Goal: Browse casually

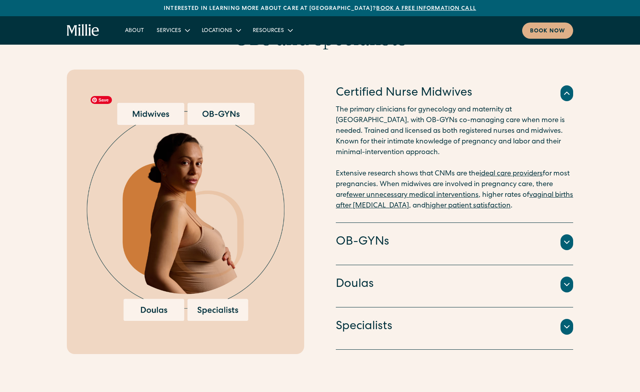
scroll to position [808, 0]
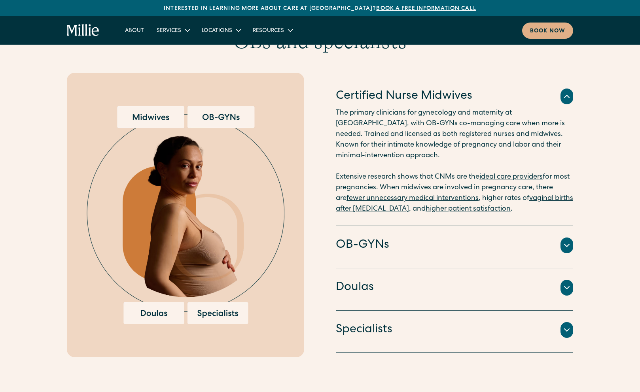
click at [565, 241] on icon at bounding box center [566, 245] width 9 height 9
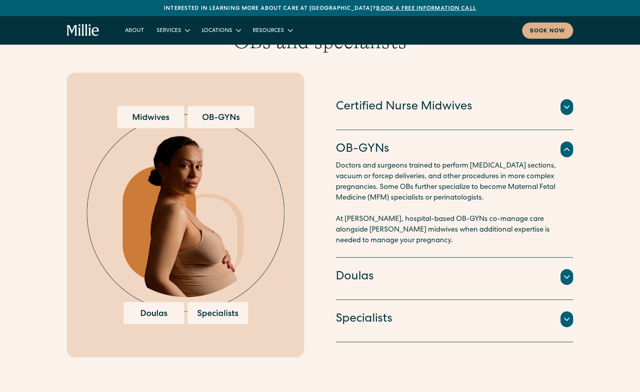
click at [567, 272] on icon at bounding box center [566, 276] width 9 height 9
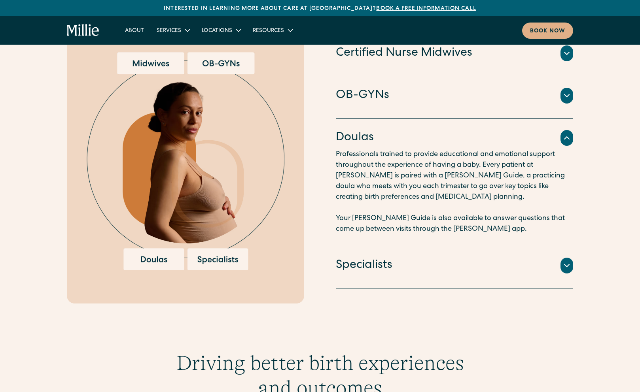
scroll to position [867, 0]
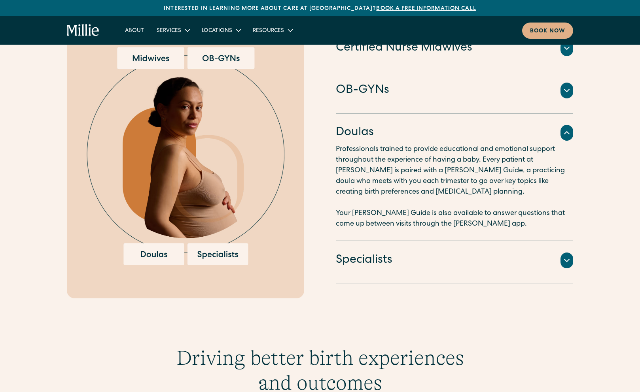
click at [566, 269] on div "An integrated team of lactation consultants, nutritionists, therapists, and oth…" at bounding box center [454, 270] width 237 height 3
click at [567, 256] on icon at bounding box center [566, 260] width 9 height 9
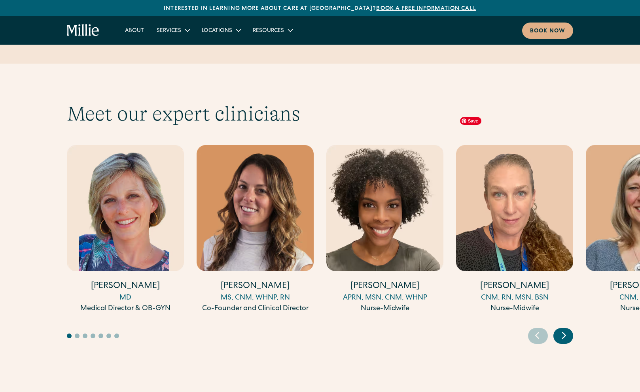
scroll to position [2132, 0]
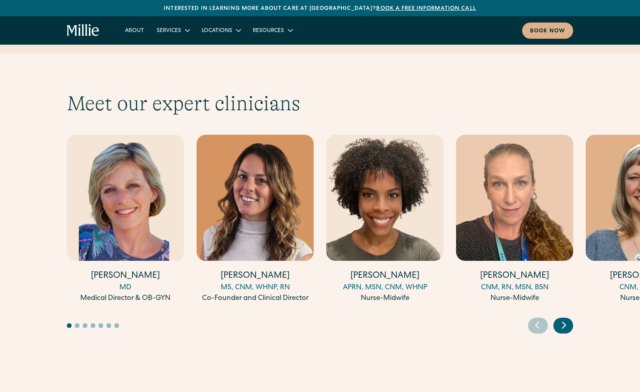
click at [568, 319] on icon "Next slide" at bounding box center [564, 325] width 12 height 12
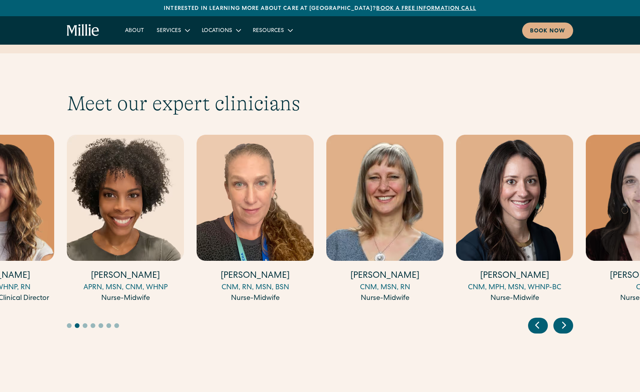
click at [568, 319] on icon "Next slide" at bounding box center [564, 325] width 12 height 12
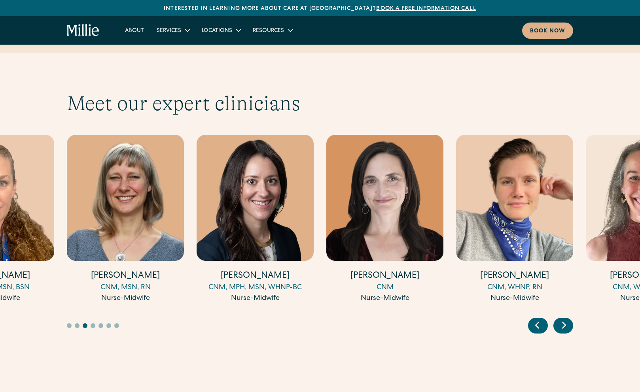
click at [568, 319] on icon "Next slide" at bounding box center [564, 325] width 12 height 12
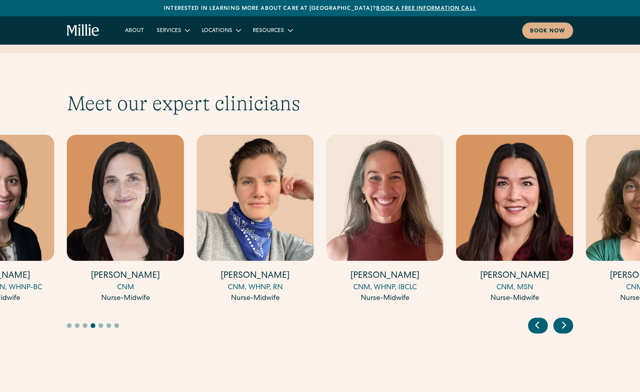
click at [568, 319] on icon "Next slide" at bounding box center [564, 325] width 12 height 12
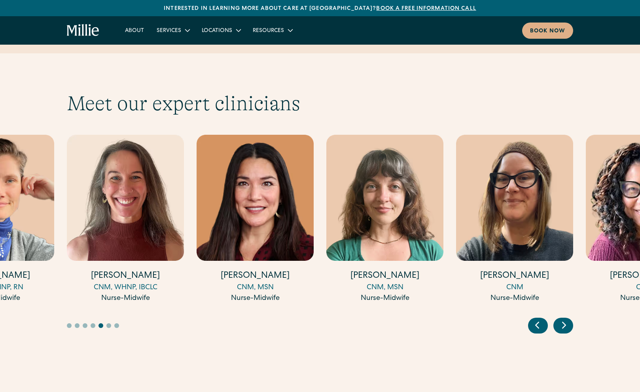
click at [568, 319] on icon "Next slide" at bounding box center [564, 325] width 12 height 12
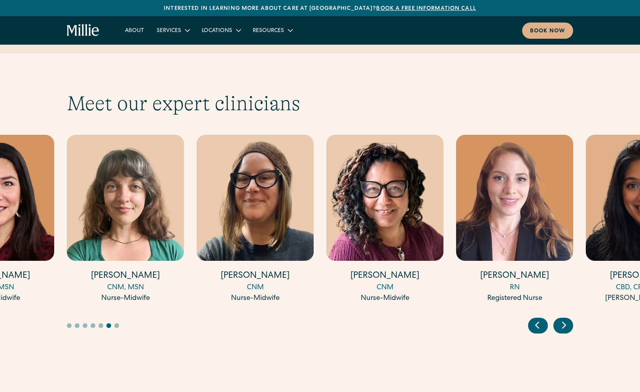
click at [568, 319] on icon "Next slide" at bounding box center [564, 325] width 12 height 12
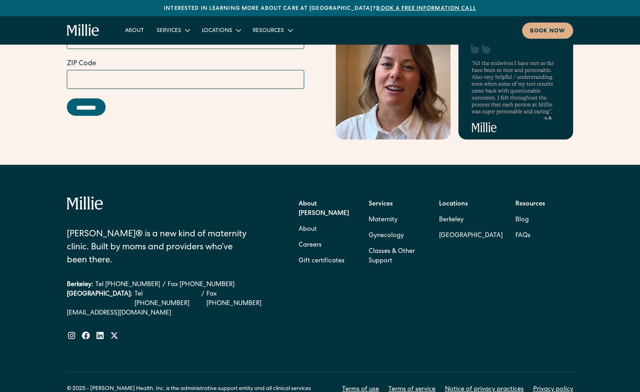
scroll to position [3160, 0]
